Goal: Browse casually

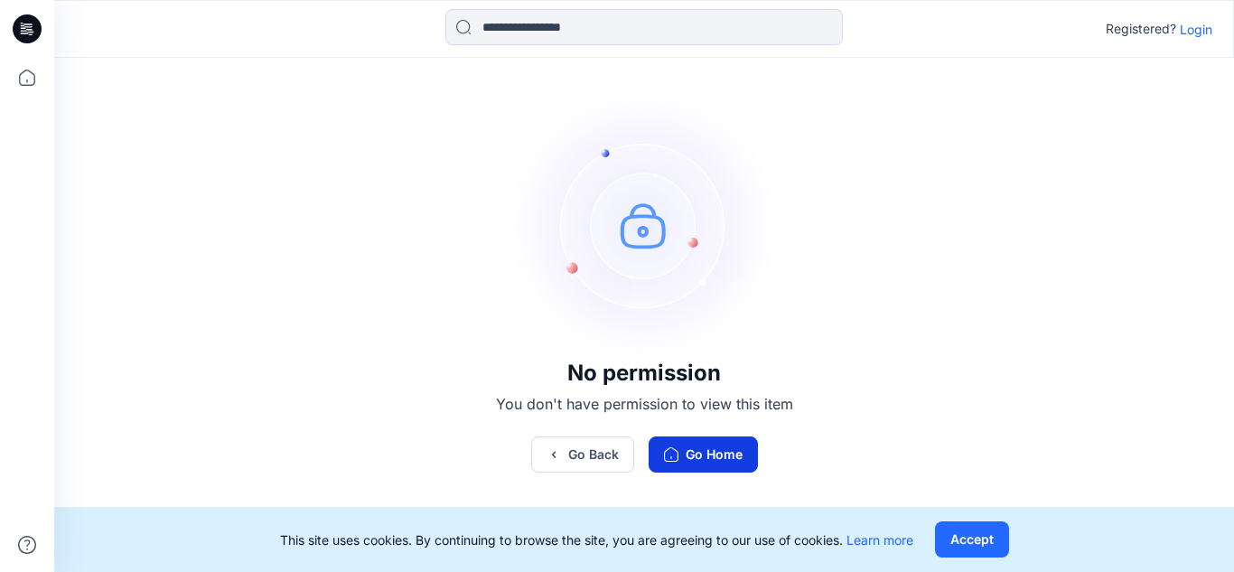
click at [715, 449] on button "Go Home" at bounding box center [703, 454] width 109 height 36
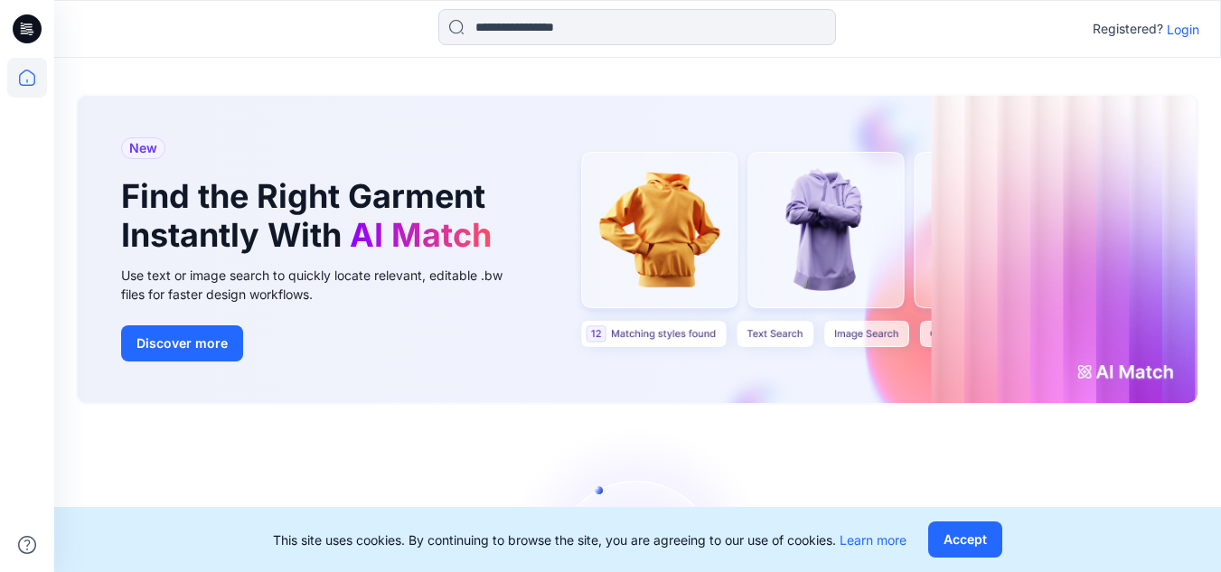
click at [28, 33] on icon at bounding box center [27, 28] width 29 height 29
click at [1181, 31] on p "Login" at bounding box center [1183, 29] width 33 height 19
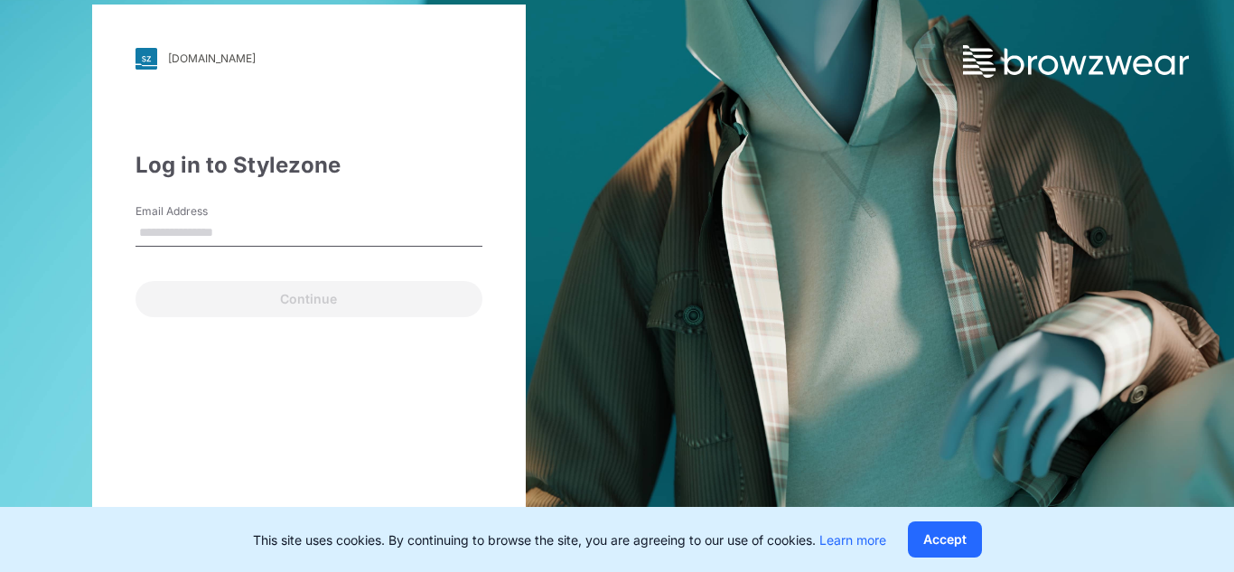
type input "**********"
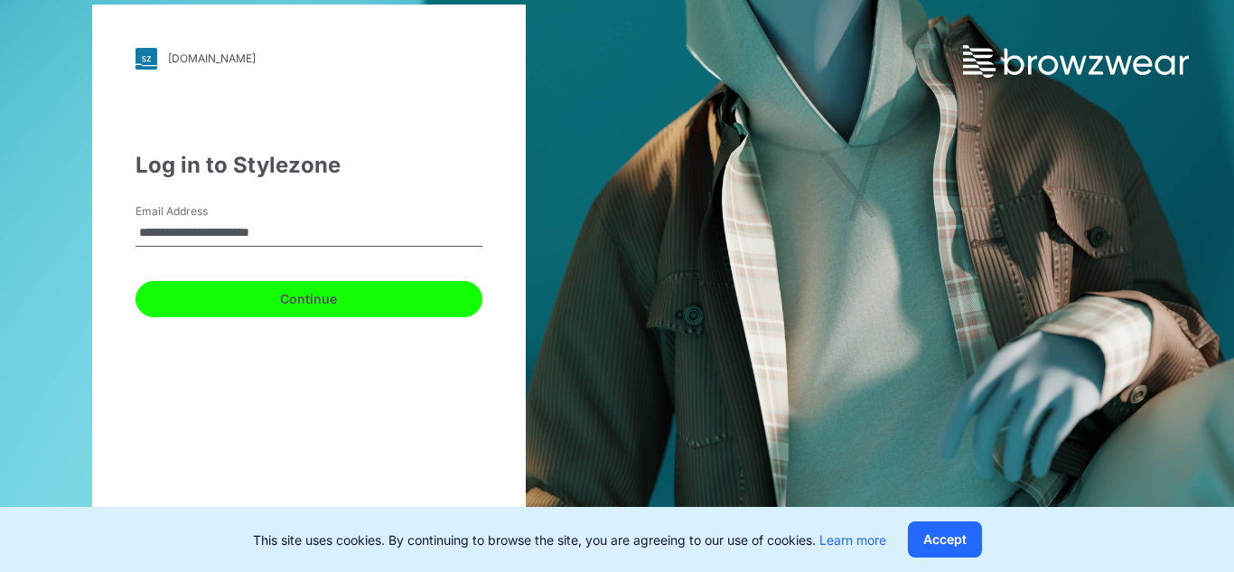
click at [322, 289] on button "Continue" at bounding box center [309, 299] width 347 height 36
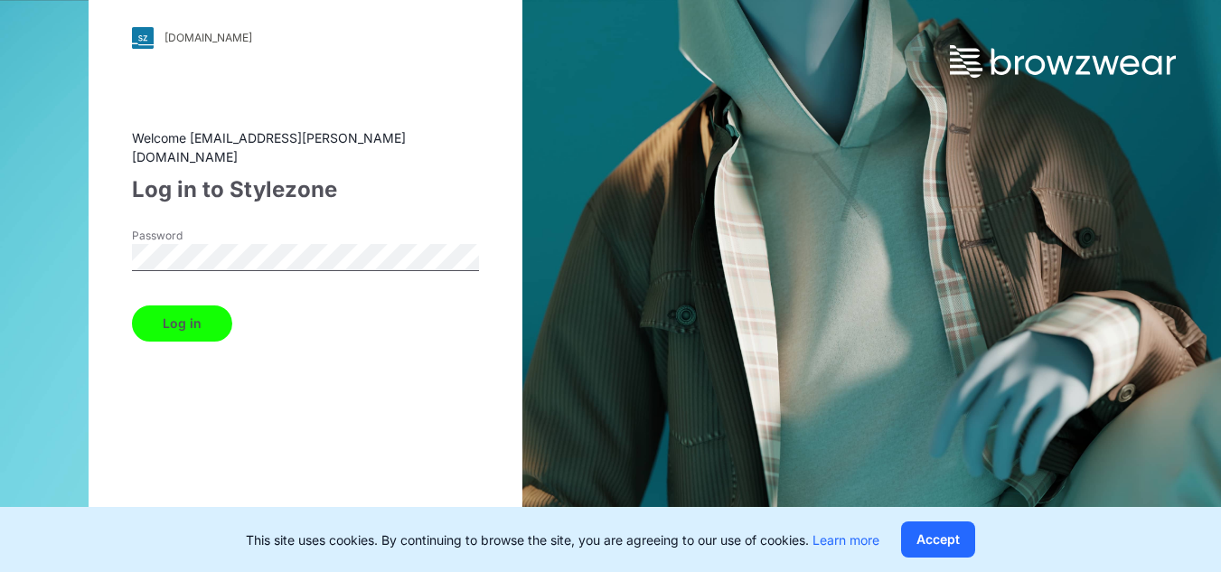
click at [182, 314] on button "Log in" at bounding box center [182, 323] width 100 height 36
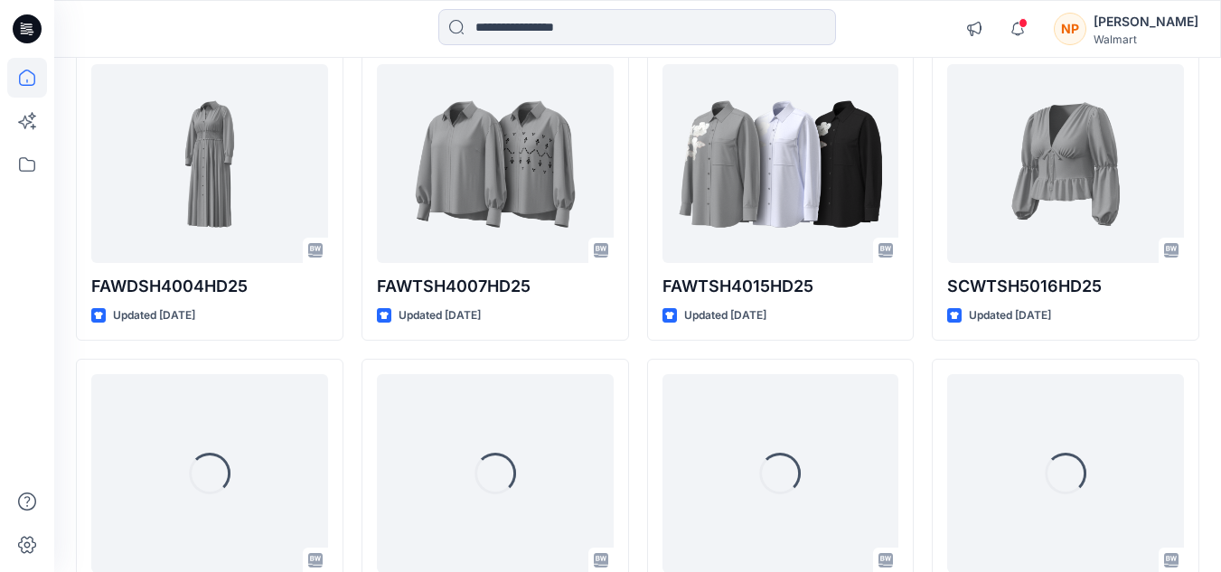
scroll to position [7269, 0]
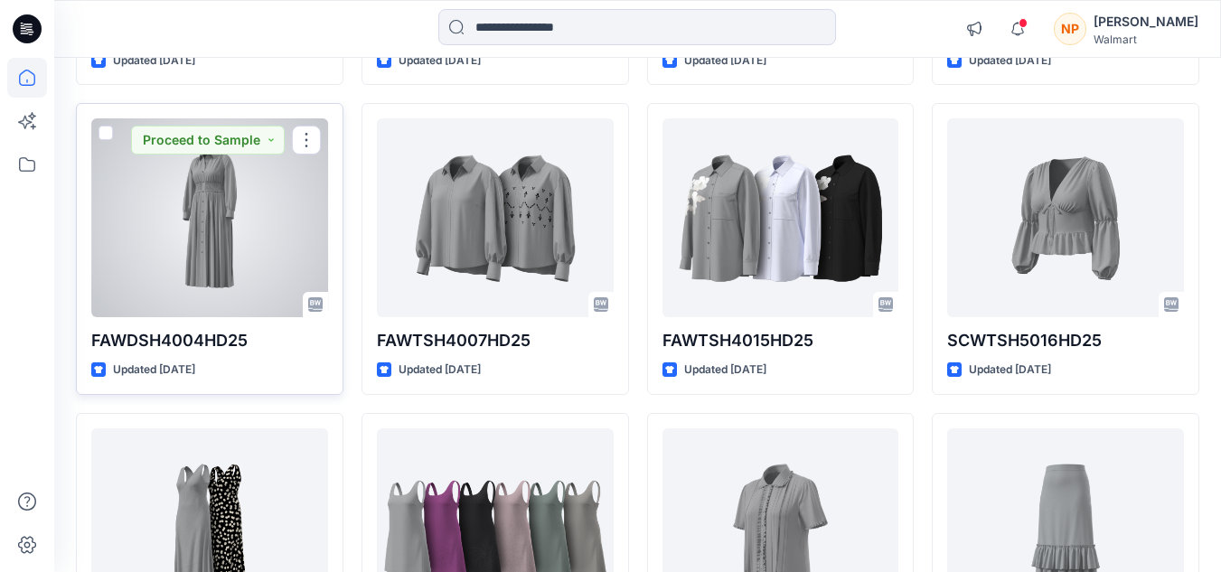
click at [207, 183] on div at bounding box center [209, 217] width 237 height 199
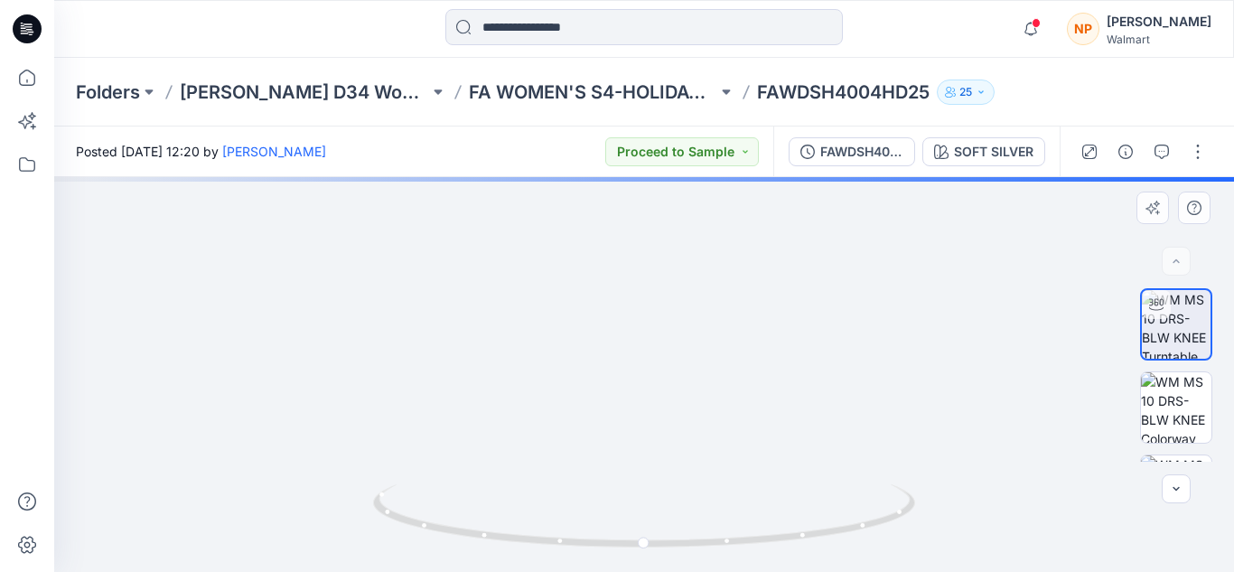
drag, startPoint x: 660, startPoint y: 307, endPoint x: 642, endPoint y: 360, distance: 55.4
click at [642, 360] on img at bounding box center [644, 286] width 855 height 571
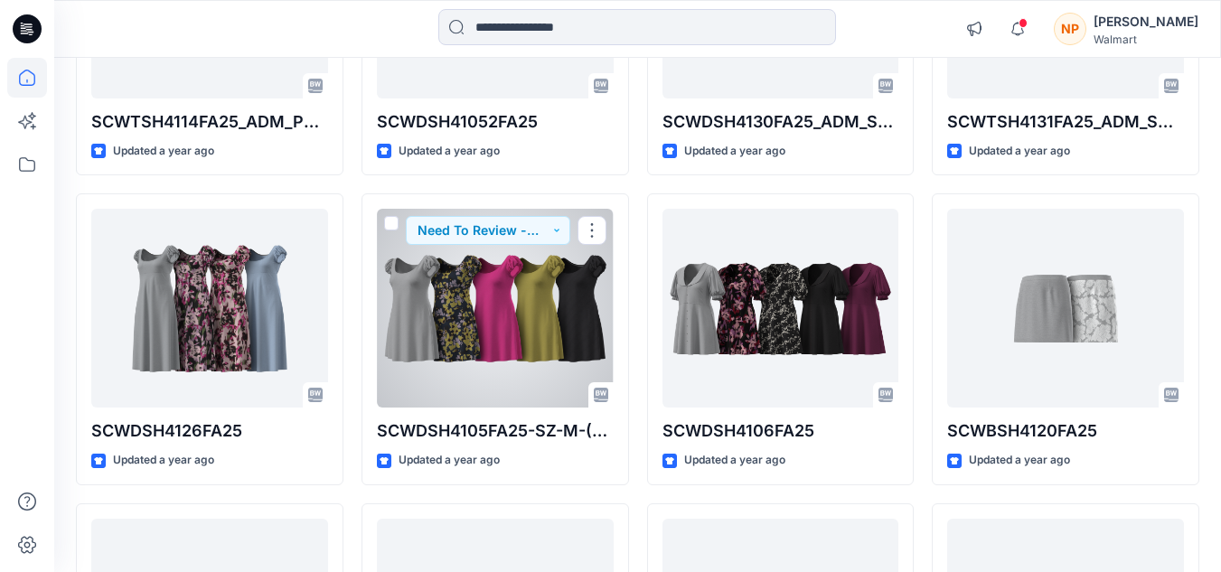
scroll to position [11370, 0]
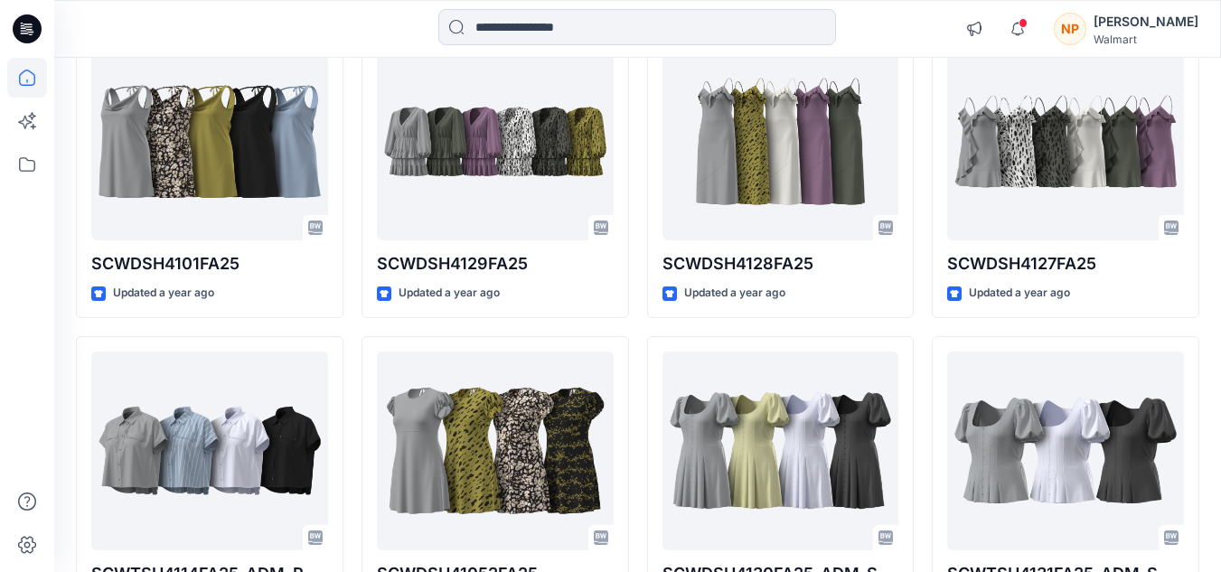
click at [33, 29] on icon at bounding box center [27, 28] width 29 height 29
click at [29, 167] on icon at bounding box center [27, 165] width 40 height 40
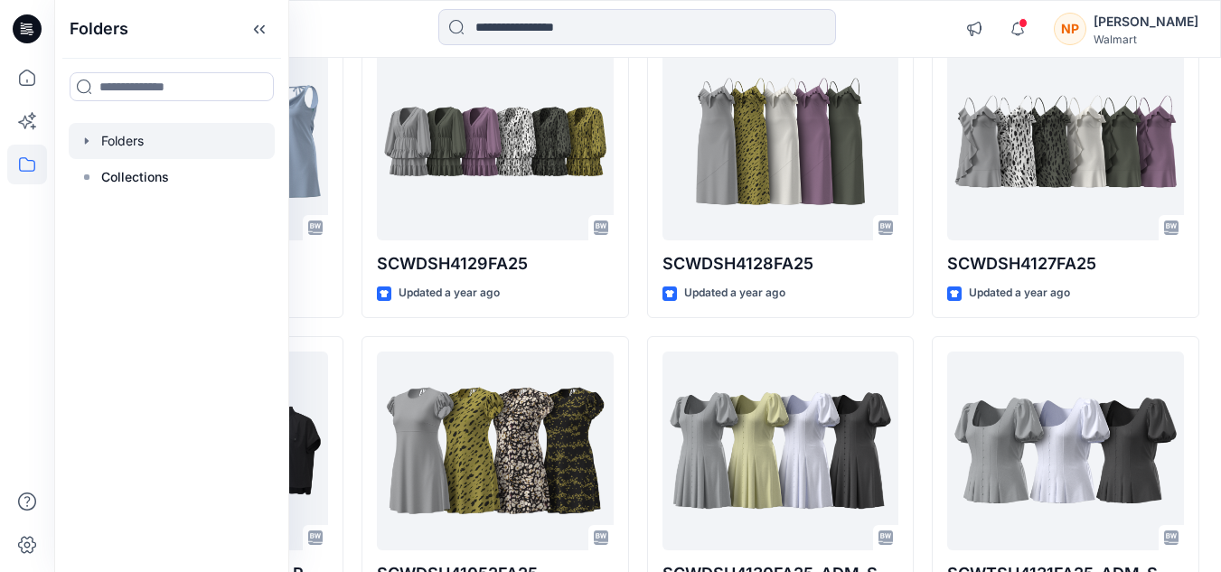
click at [123, 143] on div at bounding box center [172, 141] width 206 height 36
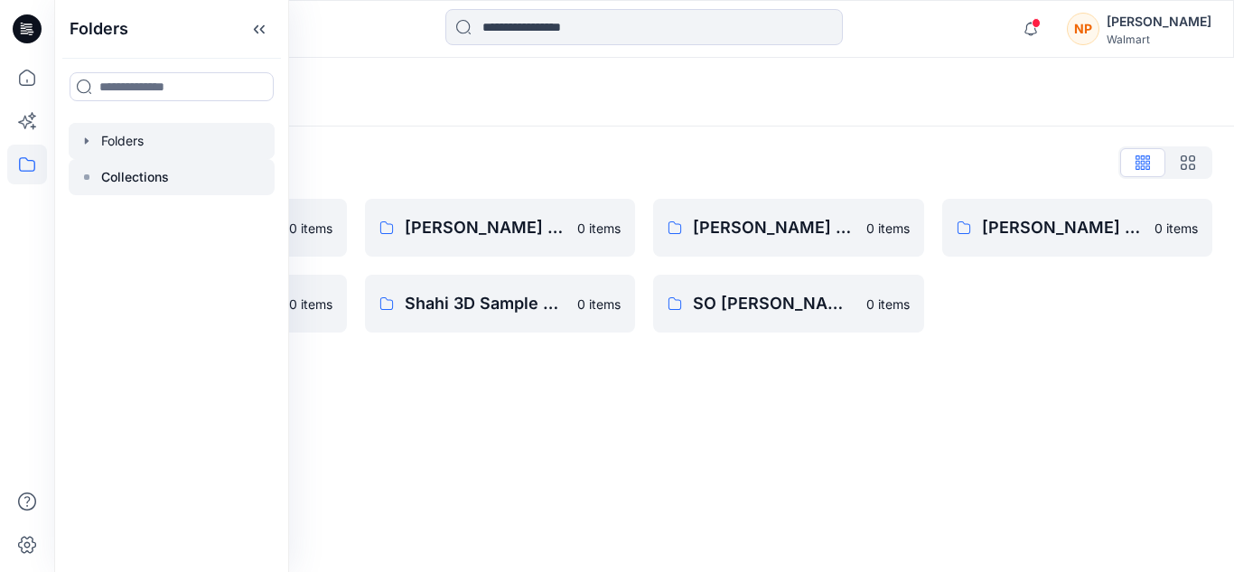
click at [127, 175] on p "Collections" at bounding box center [135, 177] width 68 height 22
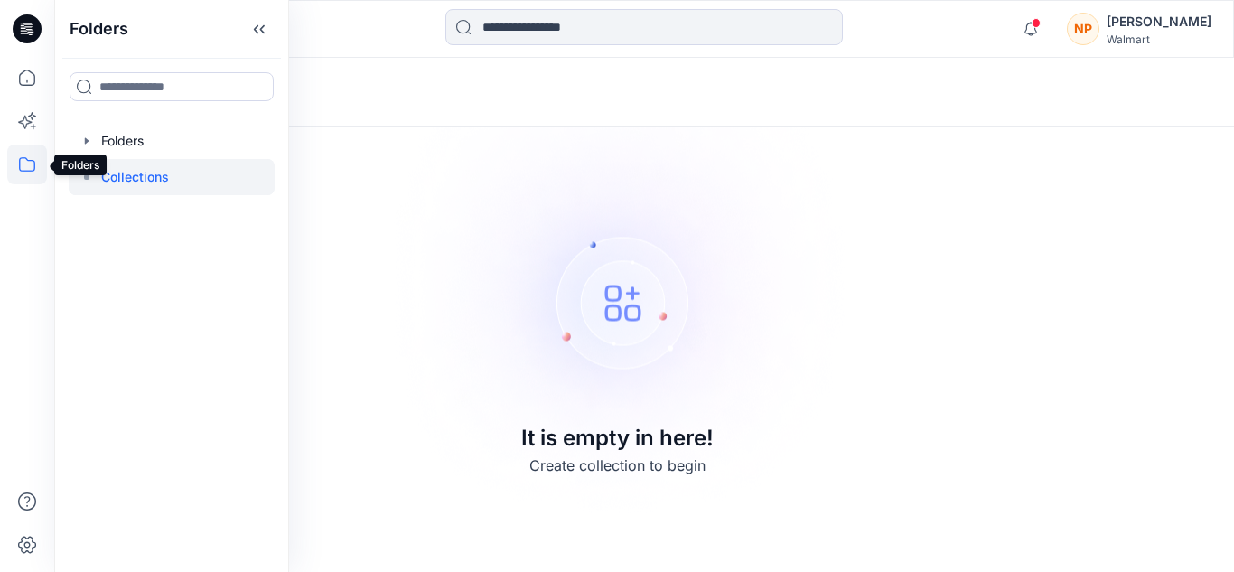
click at [34, 164] on icon at bounding box center [27, 164] width 16 height 14
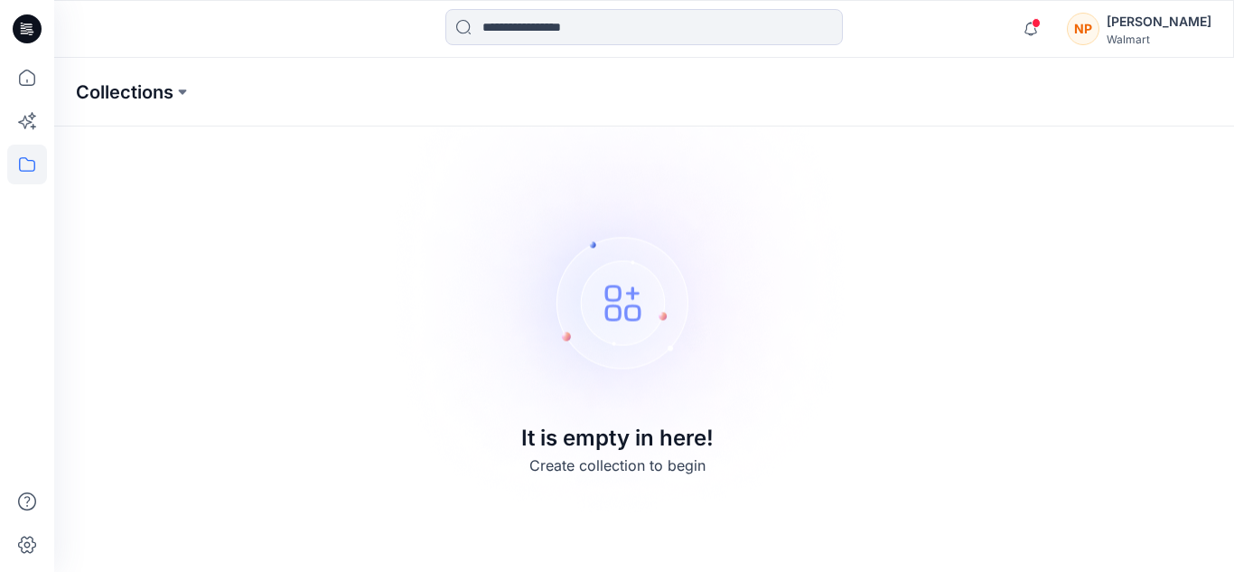
click at [164, 92] on p "Collections" at bounding box center [125, 92] width 98 height 25
click at [23, 74] on icon at bounding box center [27, 78] width 40 height 40
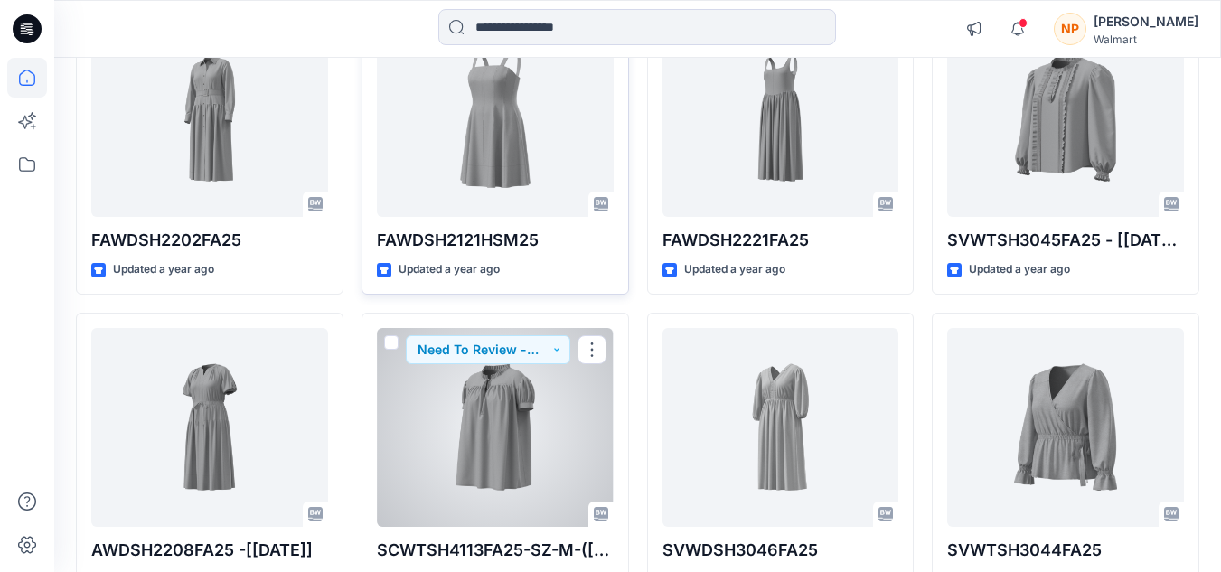
scroll to position [14698, 0]
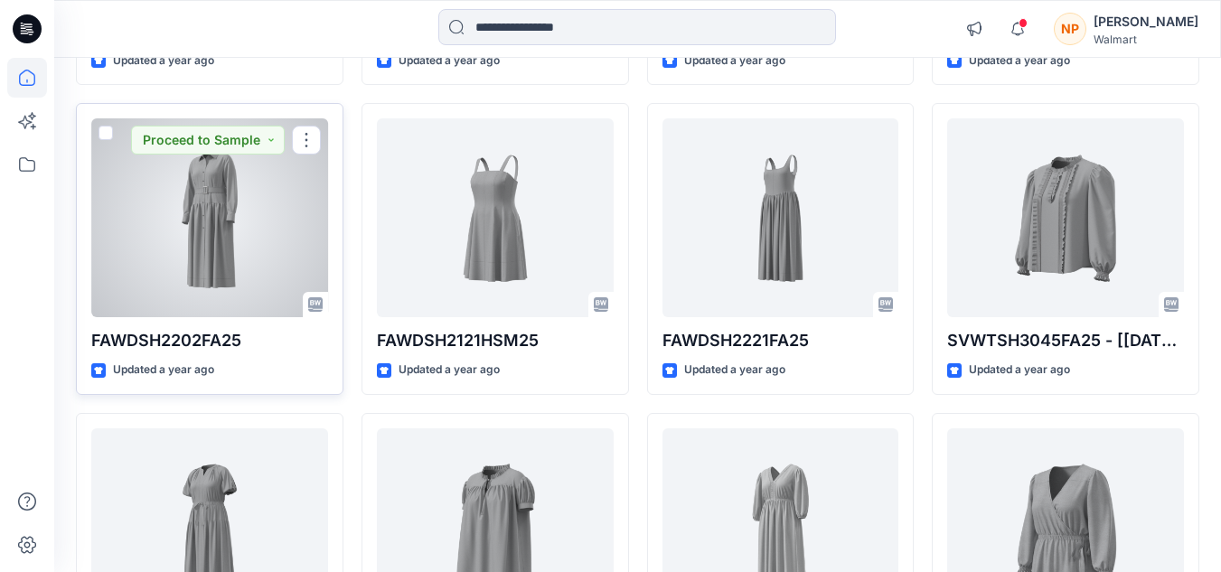
click at [207, 177] on div at bounding box center [209, 217] width 237 height 199
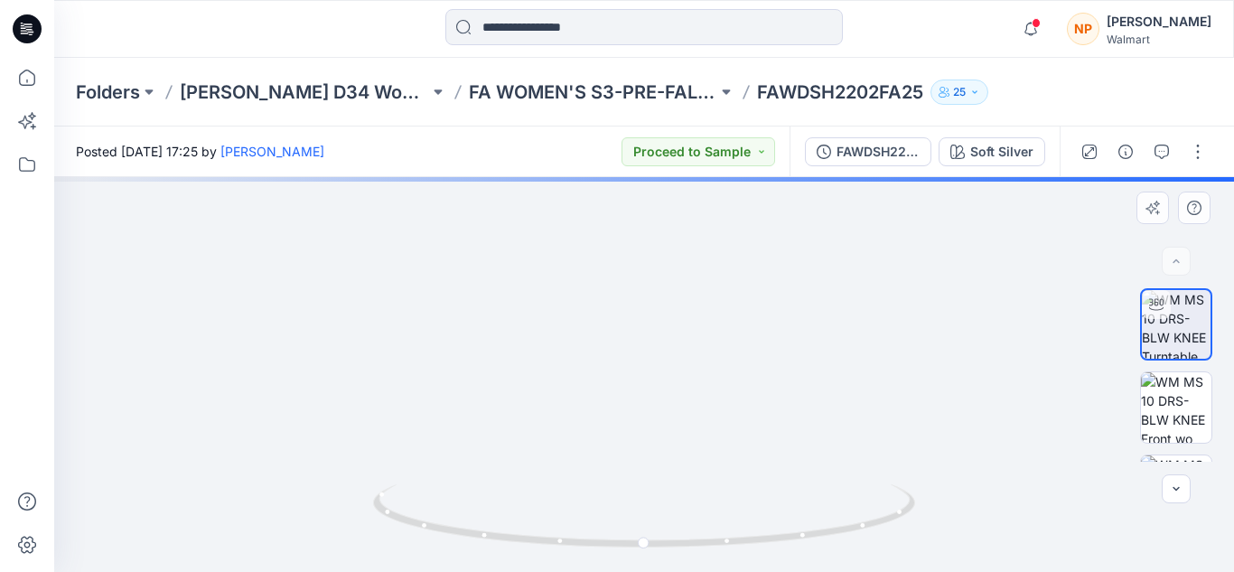
drag, startPoint x: 651, startPoint y: 286, endPoint x: 645, endPoint y: 436, distance: 151.0
click at [645, 436] on img at bounding box center [644, 334] width 855 height 473
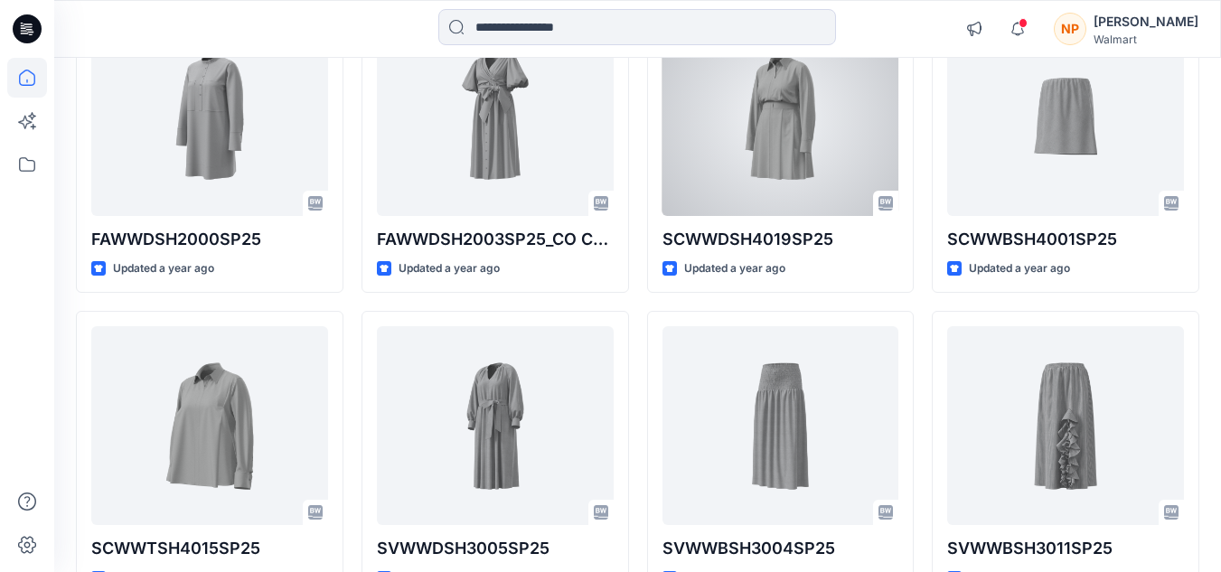
scroll to position [24706, 0]
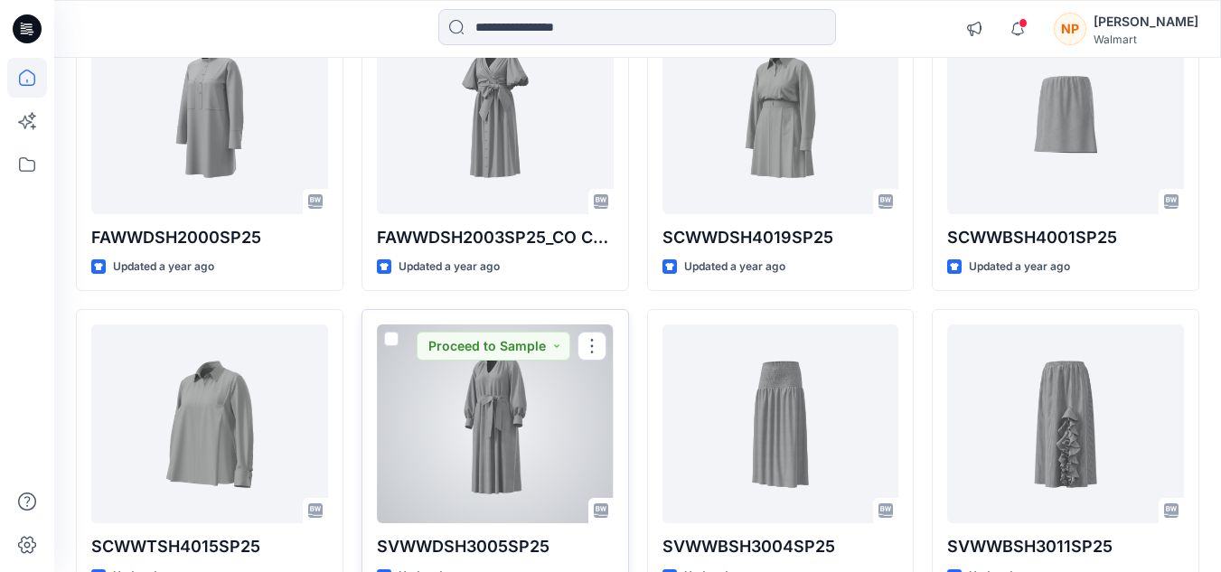
click at [492, 377] on div at bounding box center [495, 423] width 237 height 199
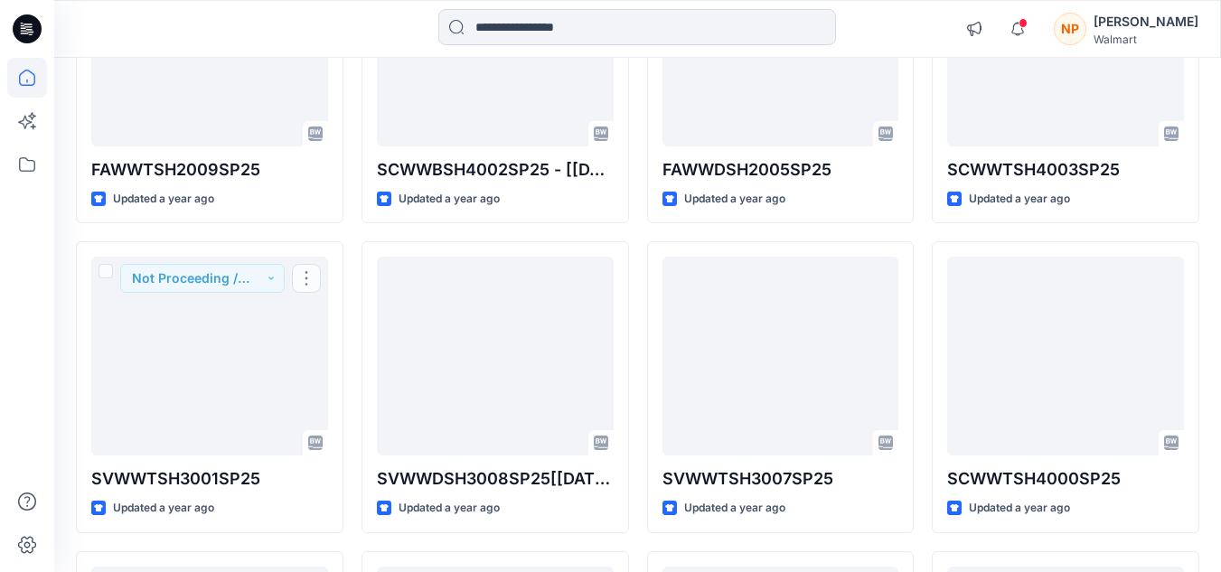
scroll to position [23531, 0]
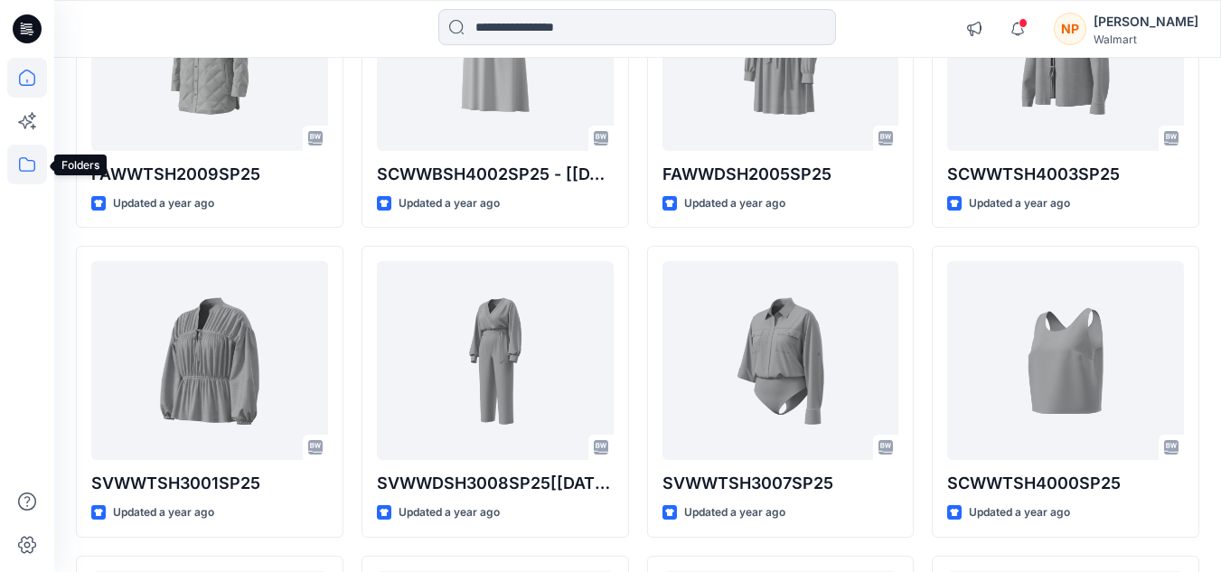
click at [15, 158] on icon at bounding box center [27, 165] width 40 height 40
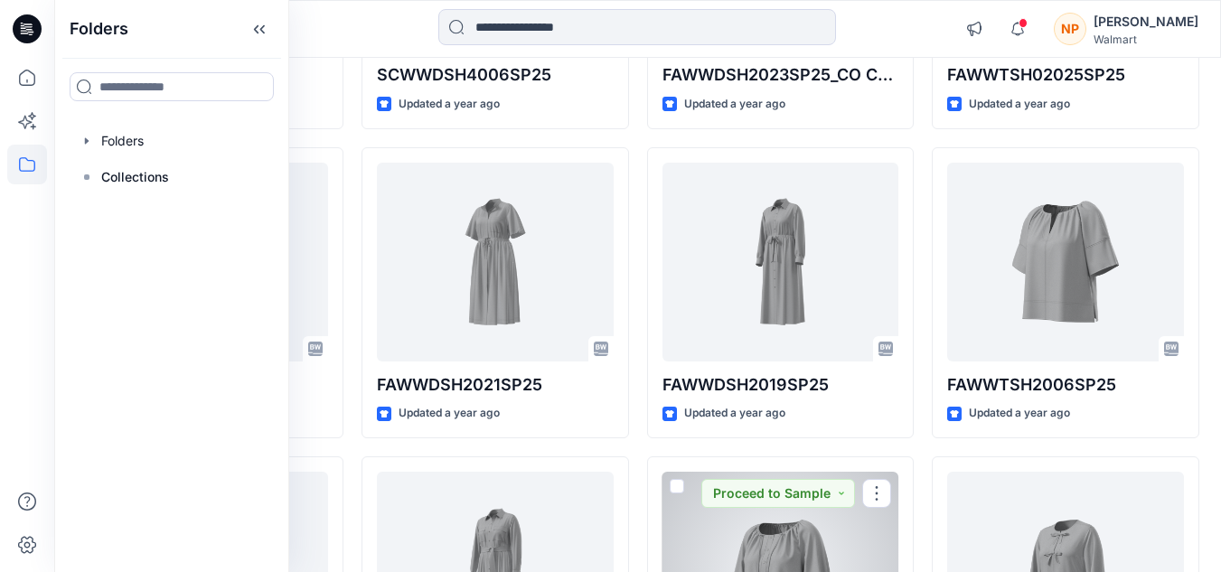
scroll to position [26106, 0]
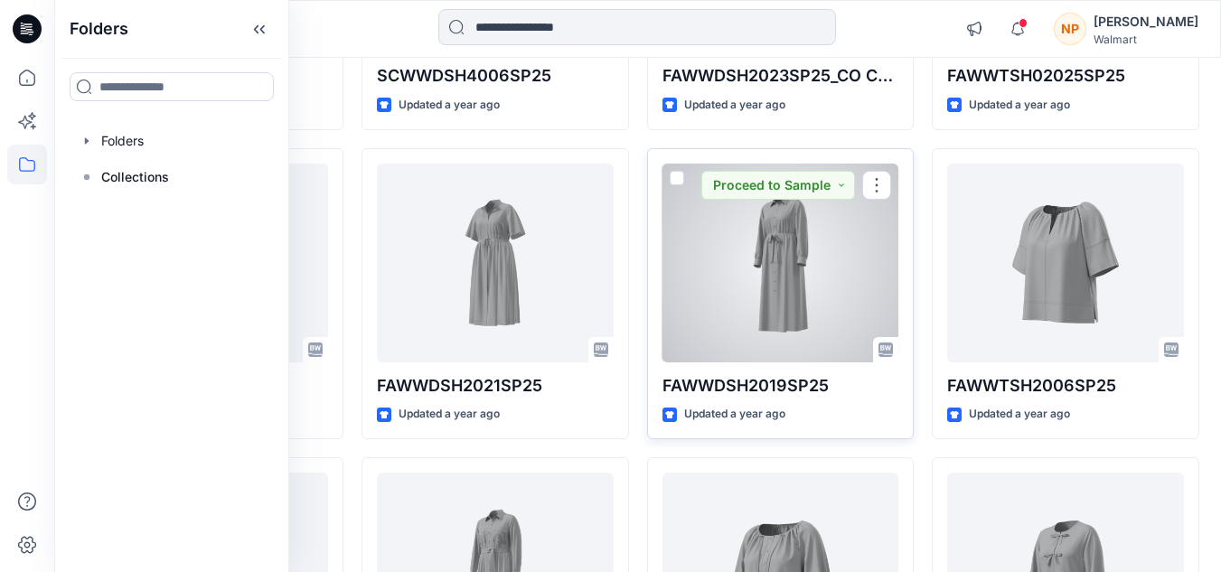
click at [769, 230] on div at bounding box center [780, 263] width 237 height 199
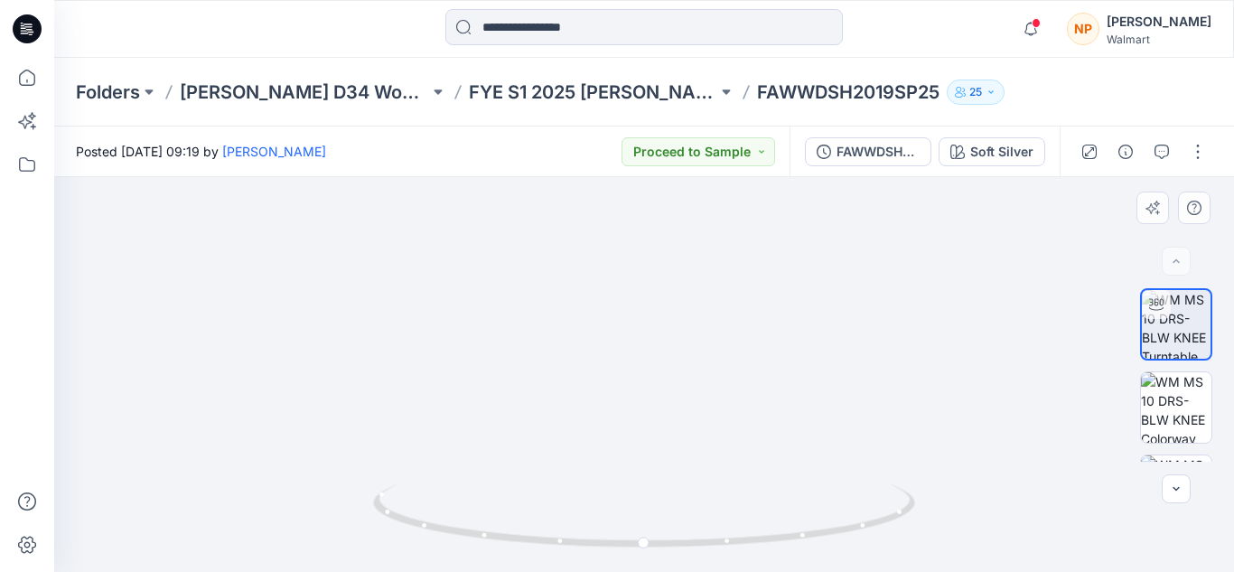
drag, startPoint x: 662, startPoint y: 290, endPoint x: 656, endPoint y: 412, distance: 122.1
click at [656, 412] on img at bounding box center [644, 322] width 855 height 499
